Goal: Information Seeking & Learning: Check status

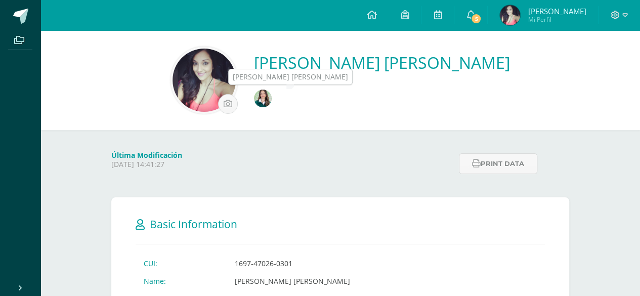
click at [272, 101] on img at bounding box center [263, 99] width 18 height 18
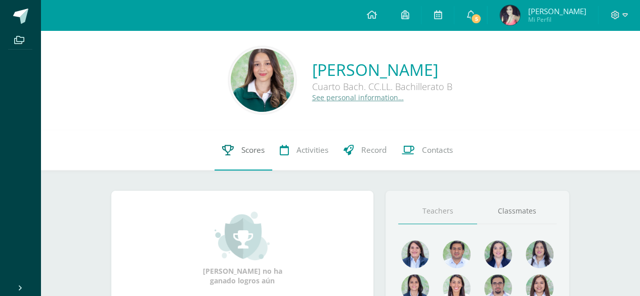
click at [259, 146] on span "Scores" at bounding box center [252, 150] width 23 height 11
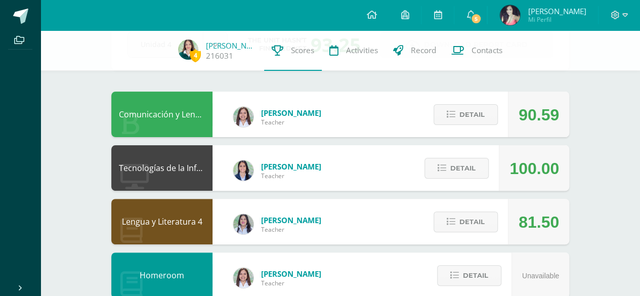
scroll to position [74, 0]
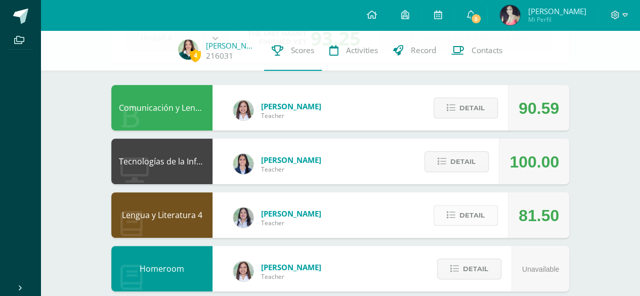
click at [443, 211] on button "Detail" at bounding box center [465, 215] width 64 height 21
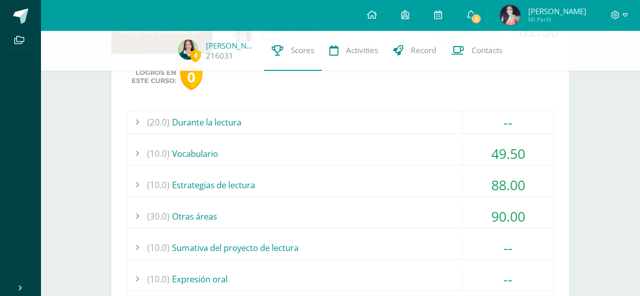
scroll to position [288, 0]
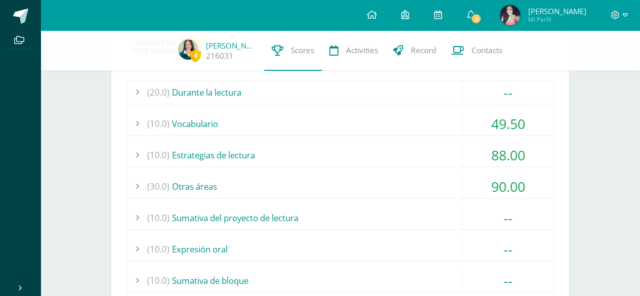
click at [370, 175] on div "(30.0) Otras áreas" at bounding box center [340, 186] width 426 height 23
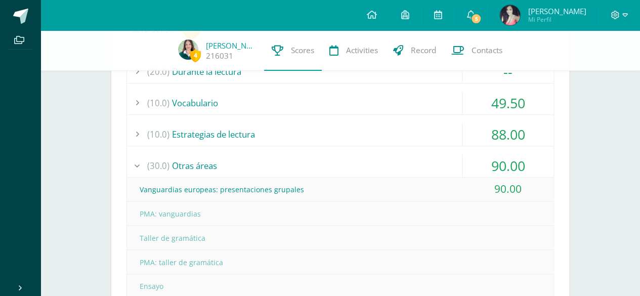
scroll to position [309, 0]
click at [349, 126] on div "(10.0) Estrategias de lectura" at bounding box center [340, 134] width 426 height 23
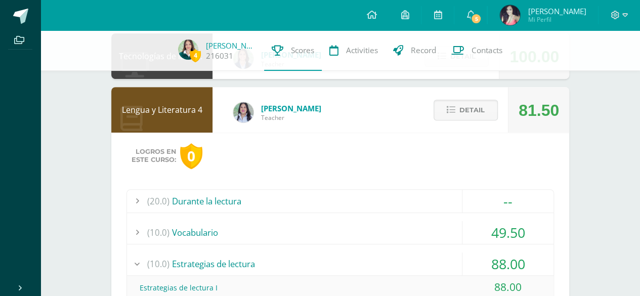
scroll to position [179, 0]
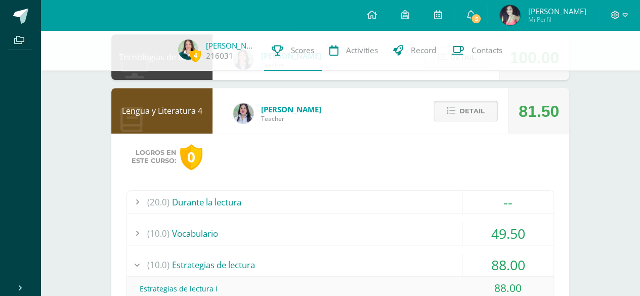
click at [454, 107] on icon at bounding box center [451, 111] width 9 height 9
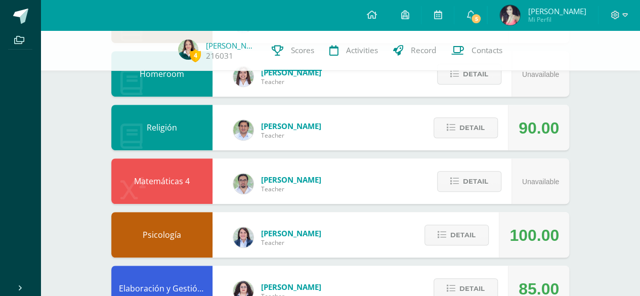
scroll to position [0, 0]
